Goal: Complete application form: Complete application form

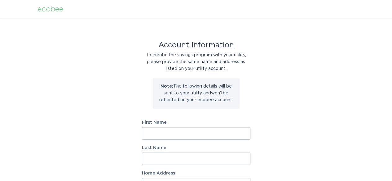
click at [160, 134] on input "First Name" at bounding box center [196, 133] width 109 height 12
type input "[PERSON_NAME]"
type input "[STREET_ADDRESS]"
select select "US"
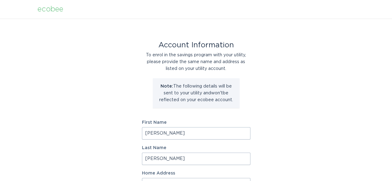
type input "[PERSON_NAME]"
type input "85297-7425"
select select "AZ"
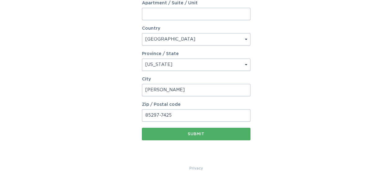
click at [219, 134] on div "Submit" at bounding box center [196, 134] width 102 height 4
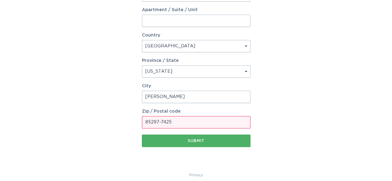
scroll to position [203, 0]
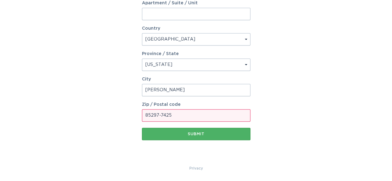
click at [190, 135] on div "Submit" at bounding box center [196, 134] width 102 height 4
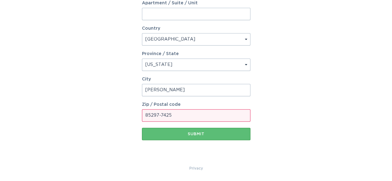
click at [173, 117] on input "85297-7425" at bounding box center [196, 115] width 109 height 12
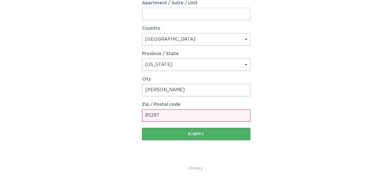
type input "85297"
click at [164, 135] on div "Submit" at bounding box center [196, 134] width 102 height 4
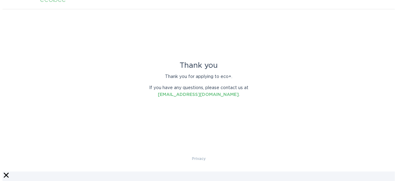
scroll to position [0, 0]
